Goal: Transaction & Acquisition: Book appointment/travel/reservation

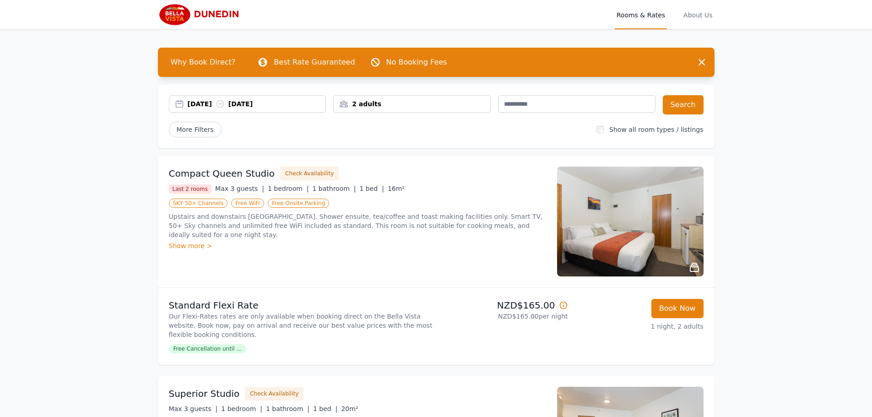
click at [289, 101] on div "[DATE] [DATE]" at bounding box center [257, 103] width 138 height 9
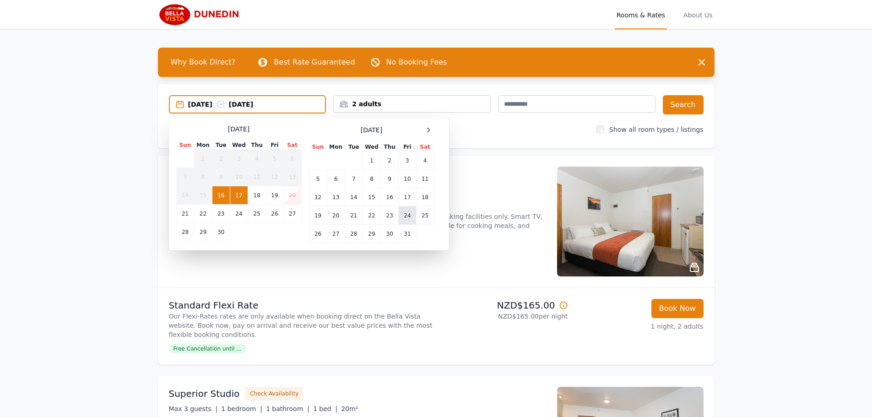
click at [405, 213] on td "24" at bounding box center [407, 215] width 17 height 18
click at [332, 234] on td "27" at bounding box center [336, 234] width 18 height 18
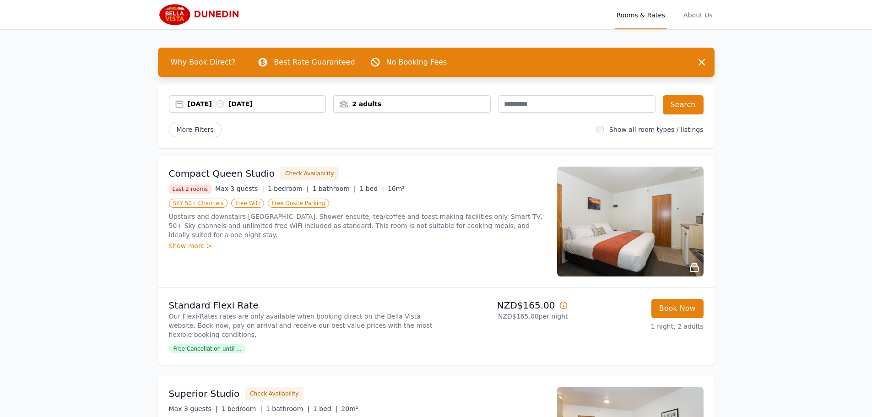
click at [405, 102] on div "2 adults" at bounding box center [412, 103] width 157 height 9
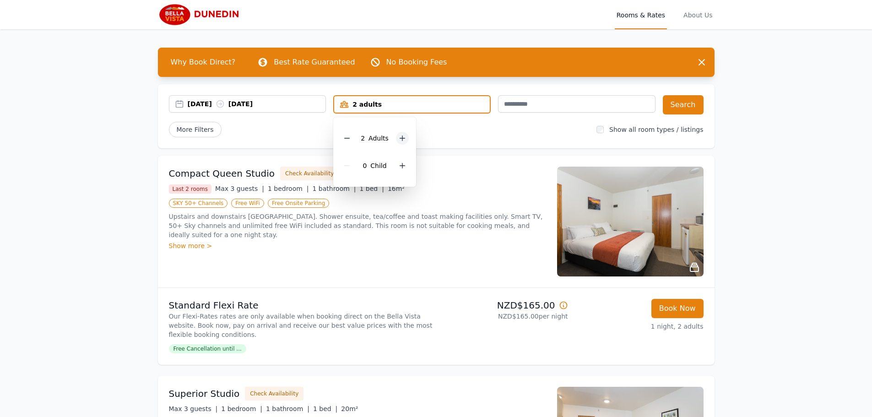
click at [400, 142] on div at bounding box center [402, 138] width 13 height 13
drag, startPoint x: 509, startPoint y: 131, endPoint x: 559, endPoint y: 126, distance: 51.1
click at [509, 131] on div "More Filters" at bounding box center [379, 130] width 421 height 16
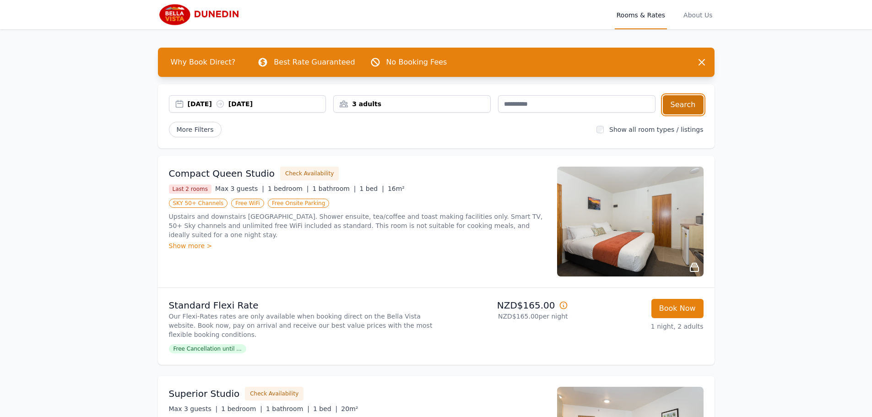
click at [673, 110] on button "Search" at bounding box center [683, 104] width 41 height 19
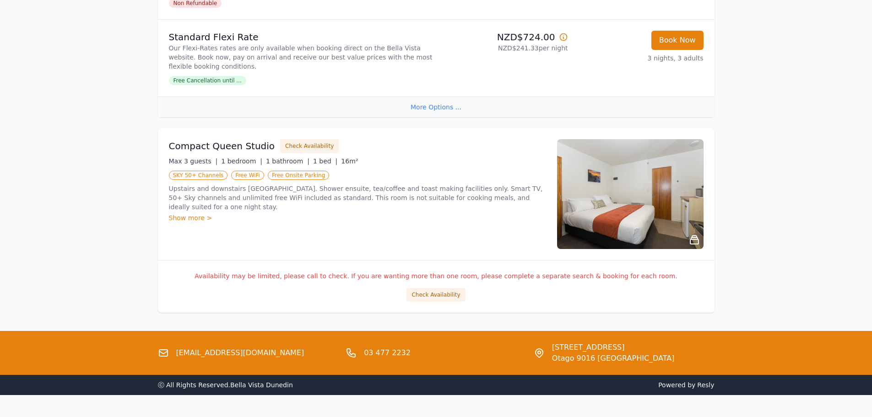
scroll to position [686, 0]
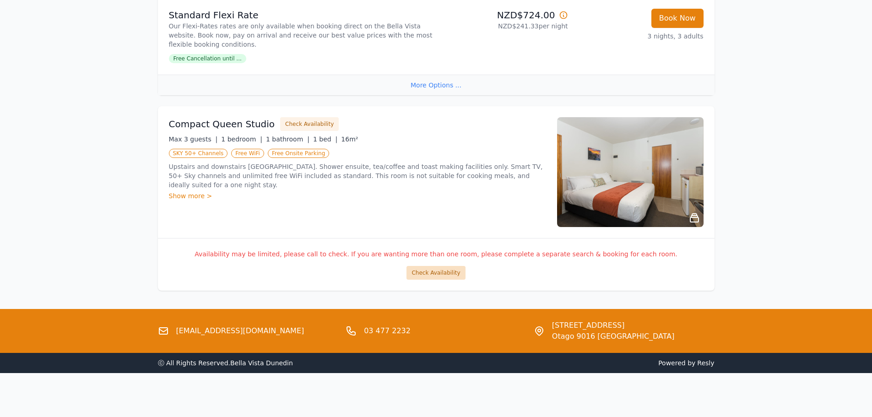
click at [439, 274] on button "Check Availability" at bounding box center [435, 273] width 59 height 14
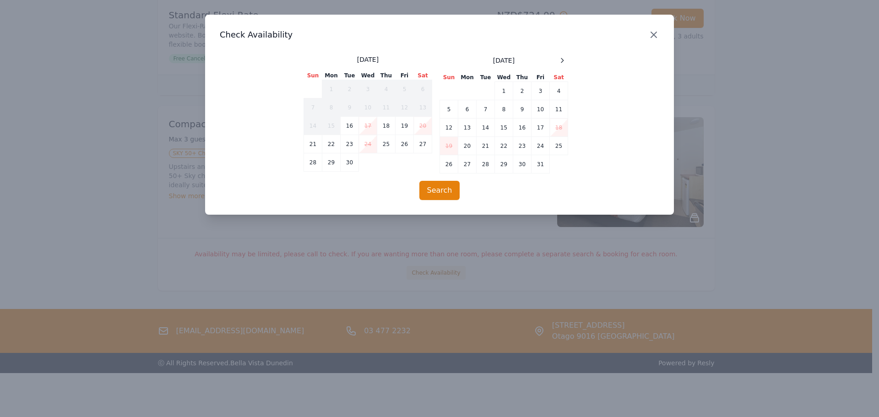
click at [658, 38] on icon "button" at bounding box center [653, 34] width 11 height 11
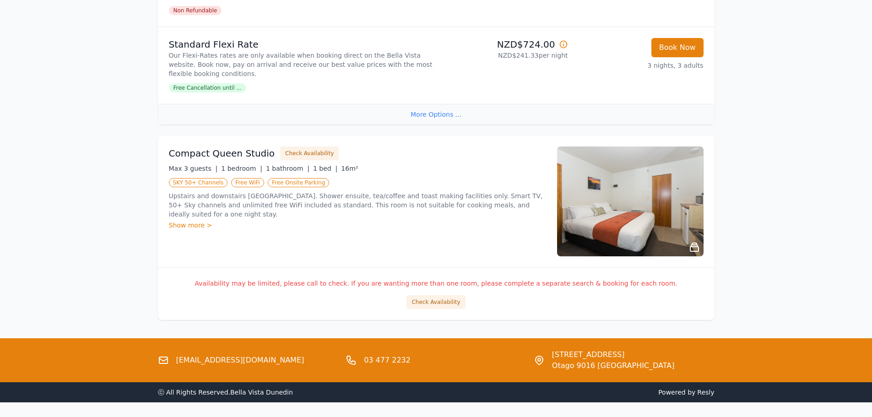
scroll to position [640, 0]
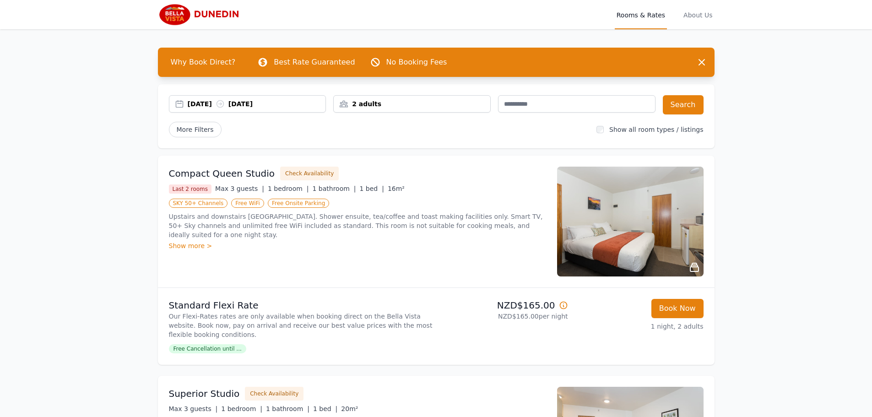
click at [419, 105] on div "2 adults" at bounding box center [412, 103] width 157 height 9
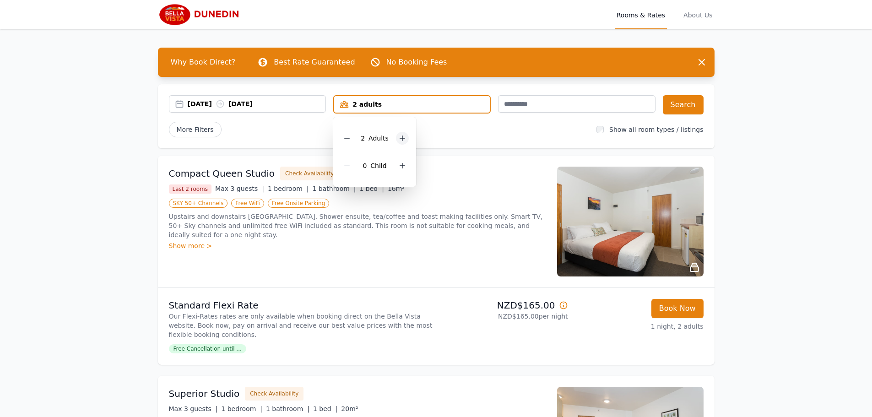
click at [399, 143] on div at bounding box center [402, 138] width 13 height 13
click at [297, 105] on div "[DATE] [DATE]" at bounding box center [257, 103] width 138 height 9
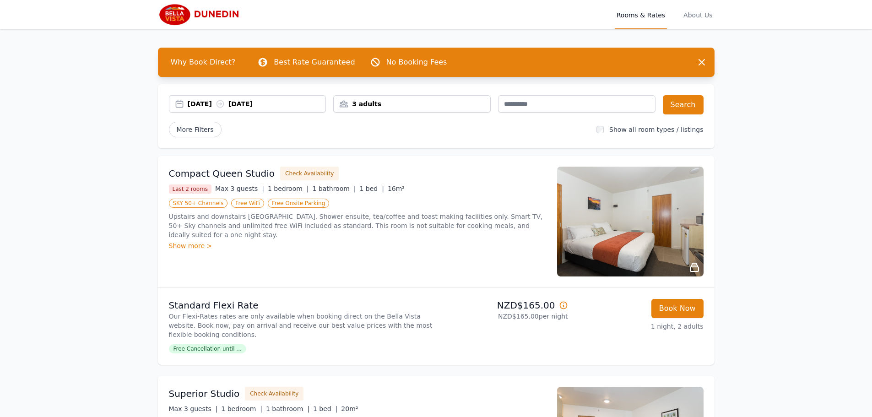
click at [296, 104] on div "[DATE] [DATE]" at bounding box center [257, 103] width 138 height 9
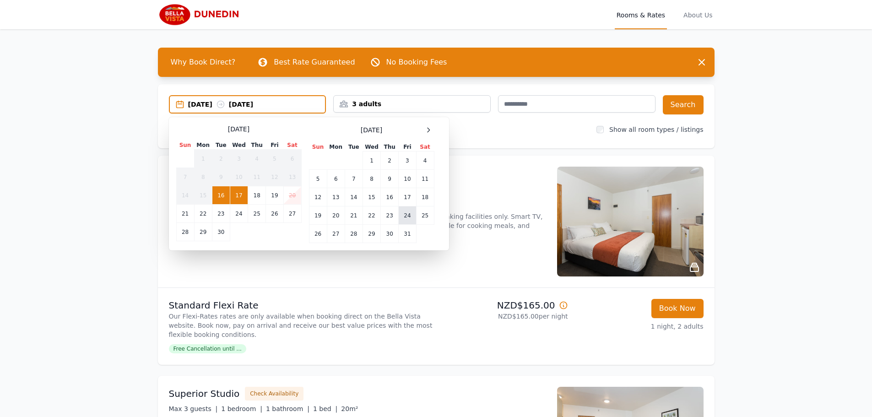
click at [407, 216] on td "24" at bounding box center [407, 215] width 17 height 18
click at [334, 234] on td "27" at bounding box center [336, 234] width 18 height 18
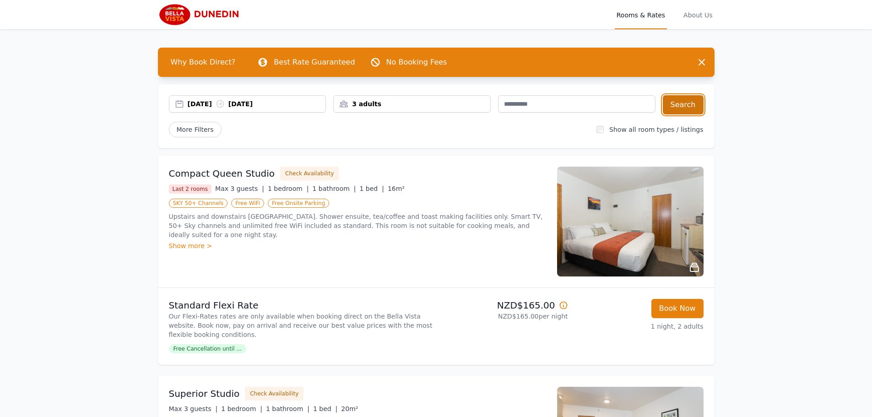
click at [682, 108] on button "Search" at bounding box center [683, 104] width 41 height 19
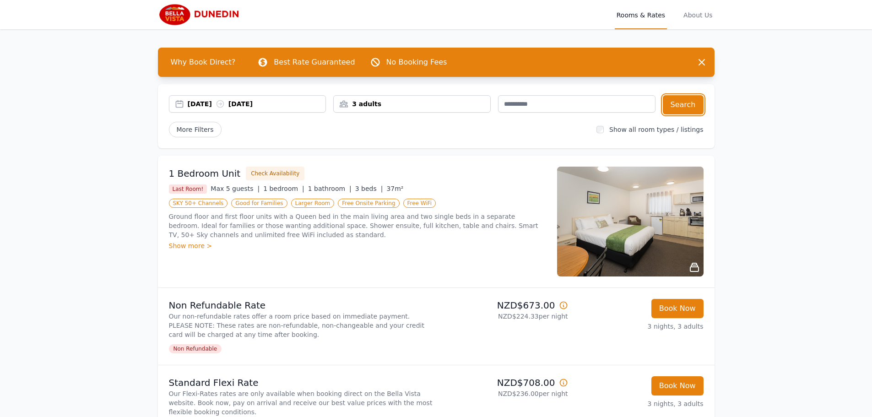
click at [422, 105] on div "3 adults" at bounding box center [412, 103] width 157 height 9
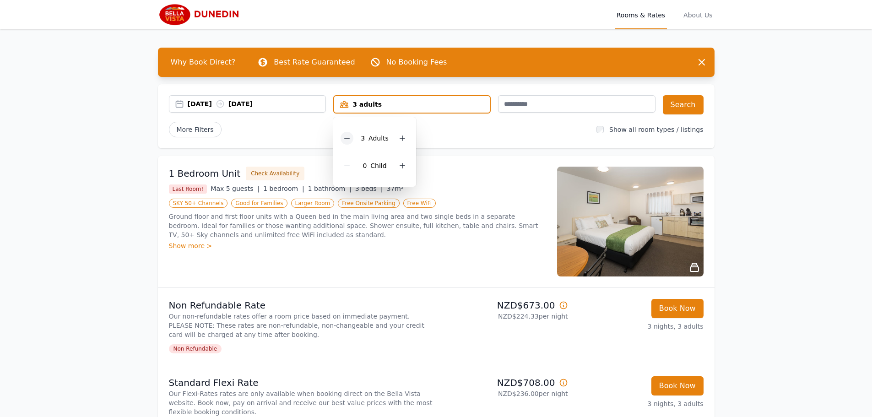
click at [345, 137] on icon at bounding box center [346, 138] width 7 height 7
click at [346, 136] on icon at bounding box center [346, 138] width 7 height 7
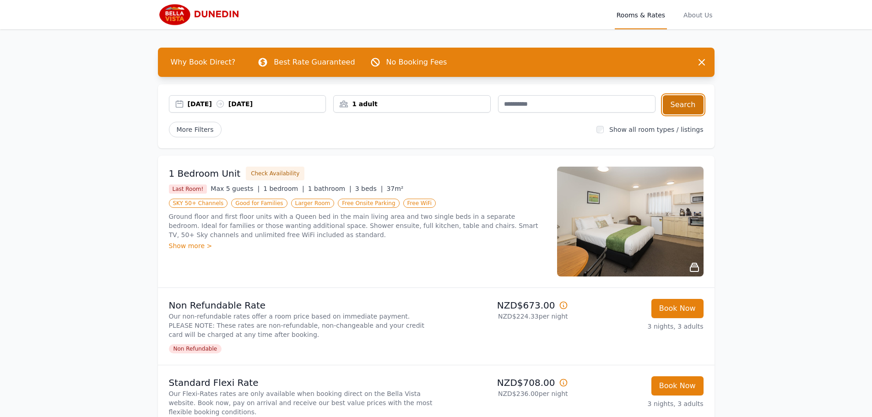
click at [678, 104] on button "Search" at bounding box center [683, 104] width 41 height 19
